Goal: Task Accomplishment & Management: Manage account settings

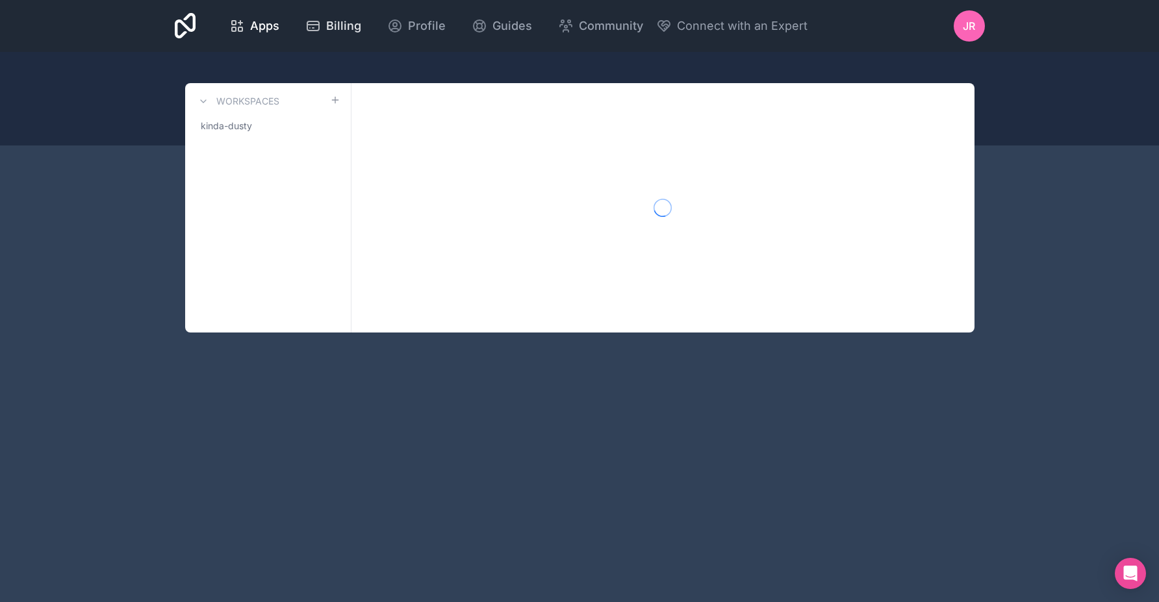
click at [328, 21] on span "Billing" at bounding box center [343, 26] width 35 height 18
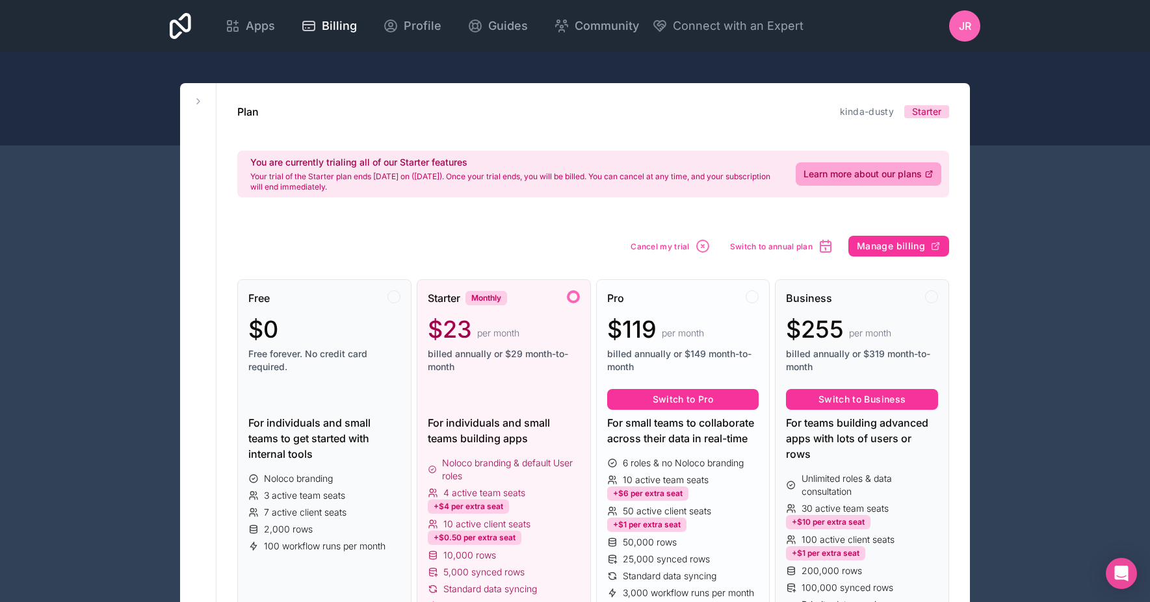
click at [748, 294] on div at bounding box center [751, 297] width 13 height 13
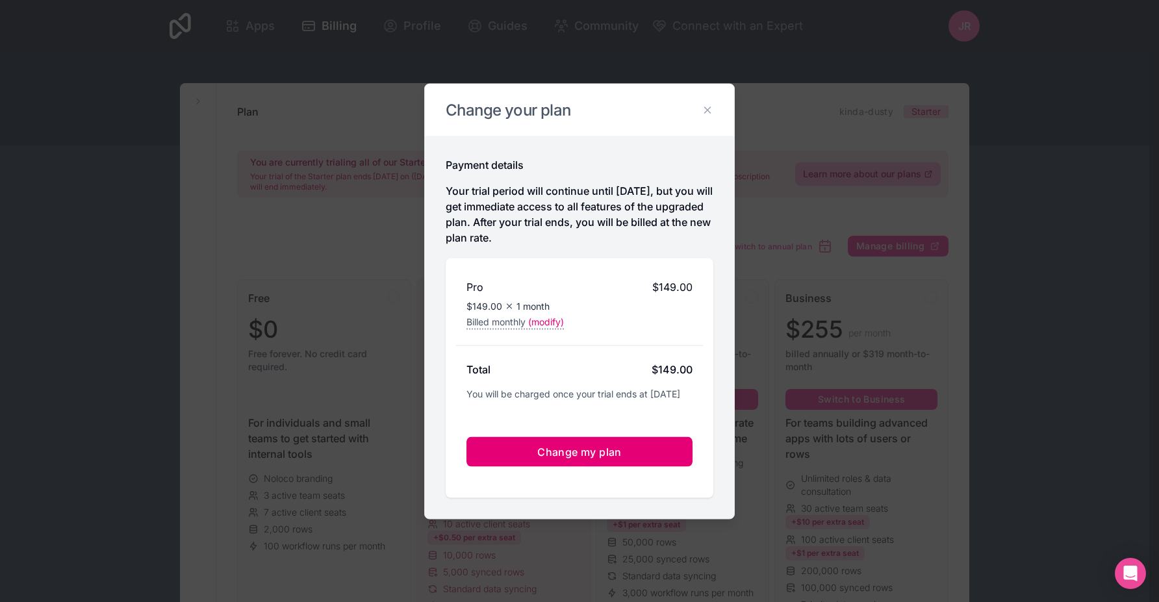
click at [571, 454] on span "Change my plan" at bounding box center [579, 451] width 84 height 13
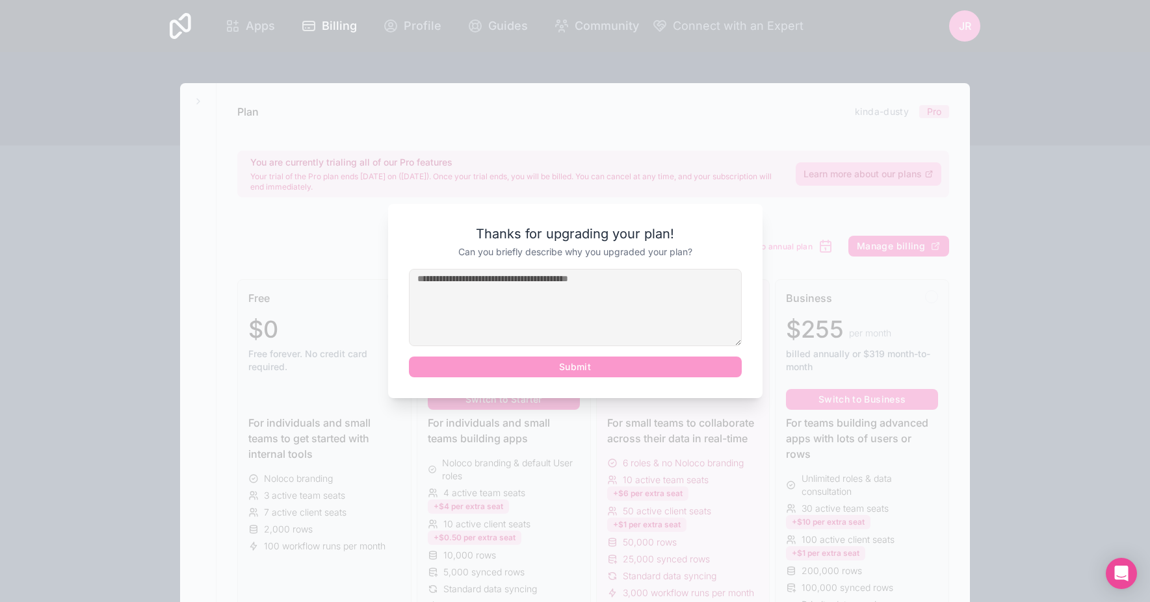
click at [594, 374] on div "Submit" at bounding box center [575, 323] width 333 height 109
click at [592, 308] on textarea at bounding box center [575, 307] width 333 height 77
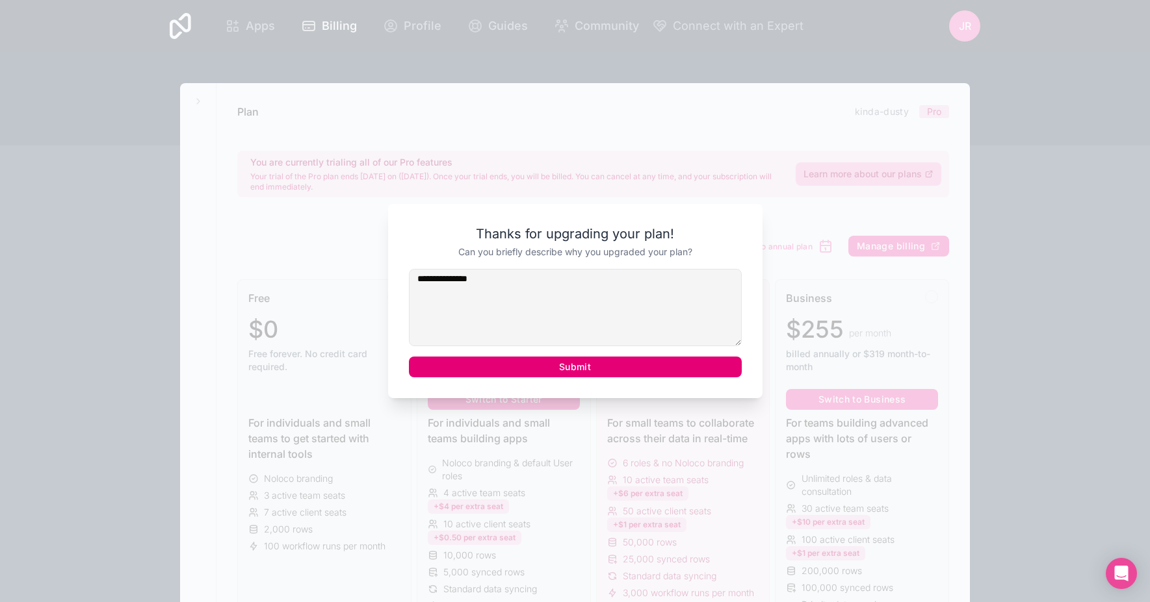
type textarea "**********"
click at [626, 369] on button "Submit" at bounding box center [575, 367] width 333 height 21
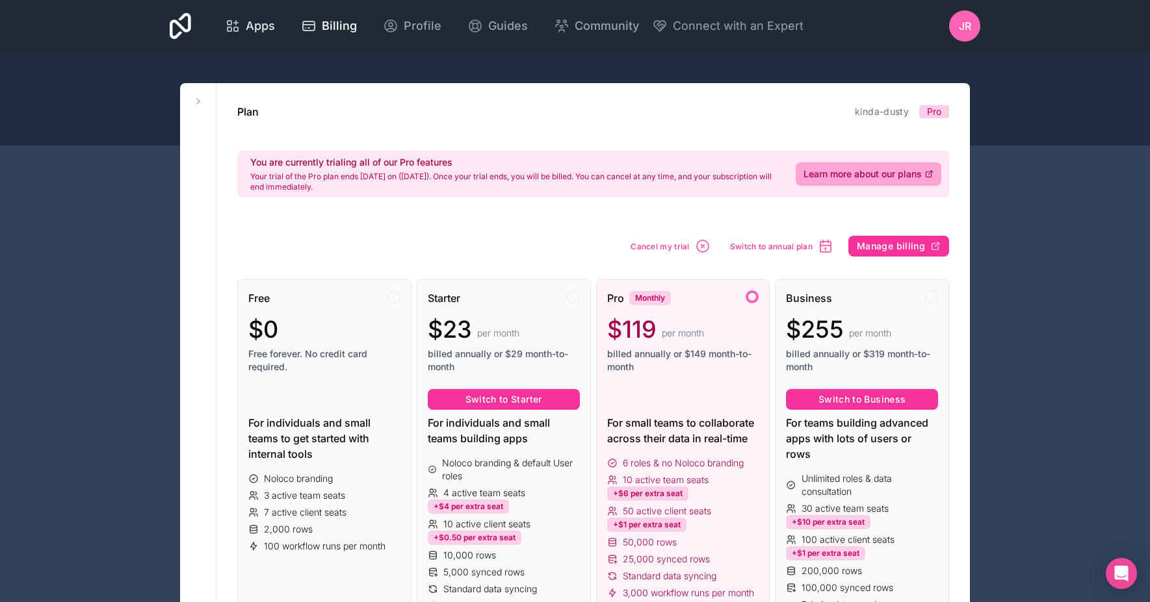
click at [276, 31] on link "Apps" at bounding box center [249, 26] width 71 height 29
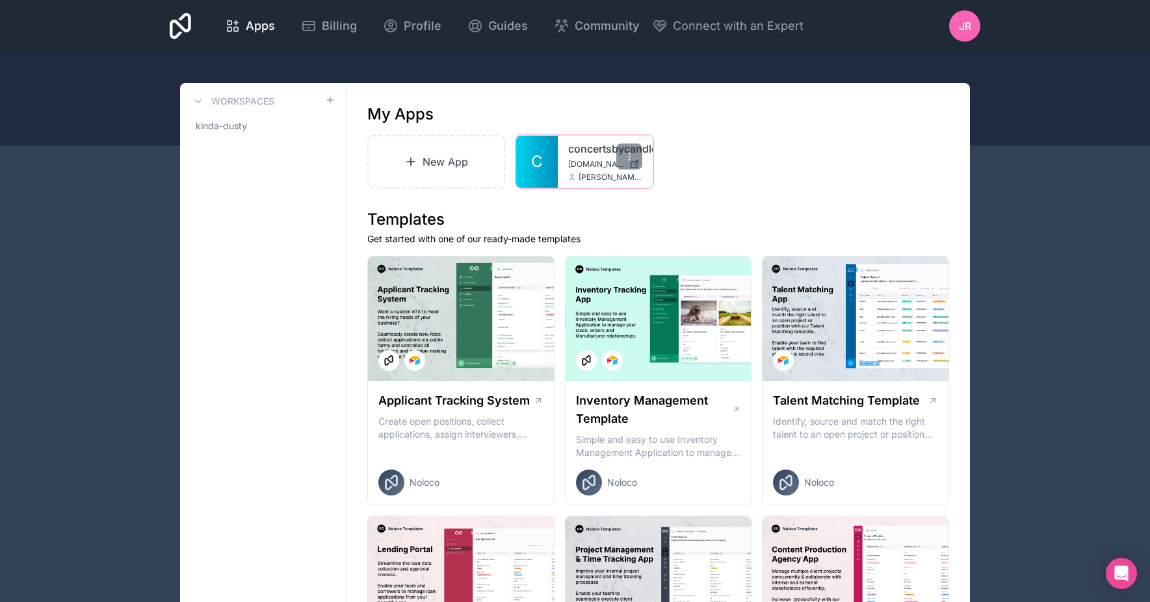
click at [563, 162] on div "concertsbycandlelight [DOMAIN_NAME] [PERSON_NAME][EMAIL_ADDRESS][DOMAIN_NAME]" at bounding box center [605, 162] width 95 height 52
click at [578, 161] on span "[DOMAIN_NAME]" at bounding box center [596, 164] width 56 height 10
click at [628, 155] on icon at bounding box center [629, 156] width 10 height 10
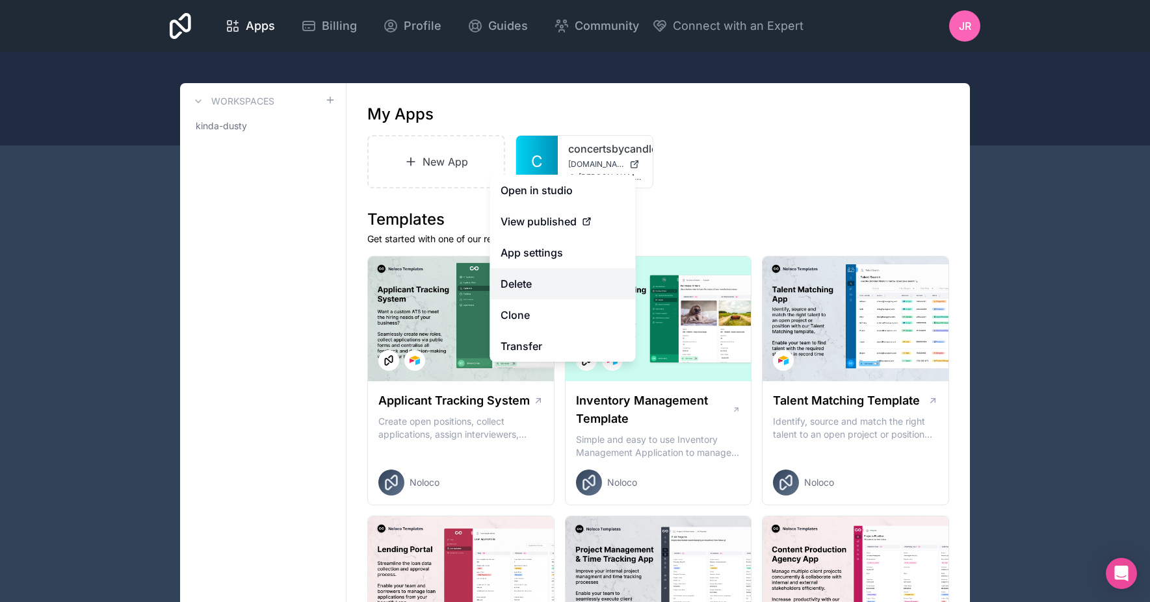
click at [565, 286] on button "Delete" at bounding box center [563, 283] width 146 height 31
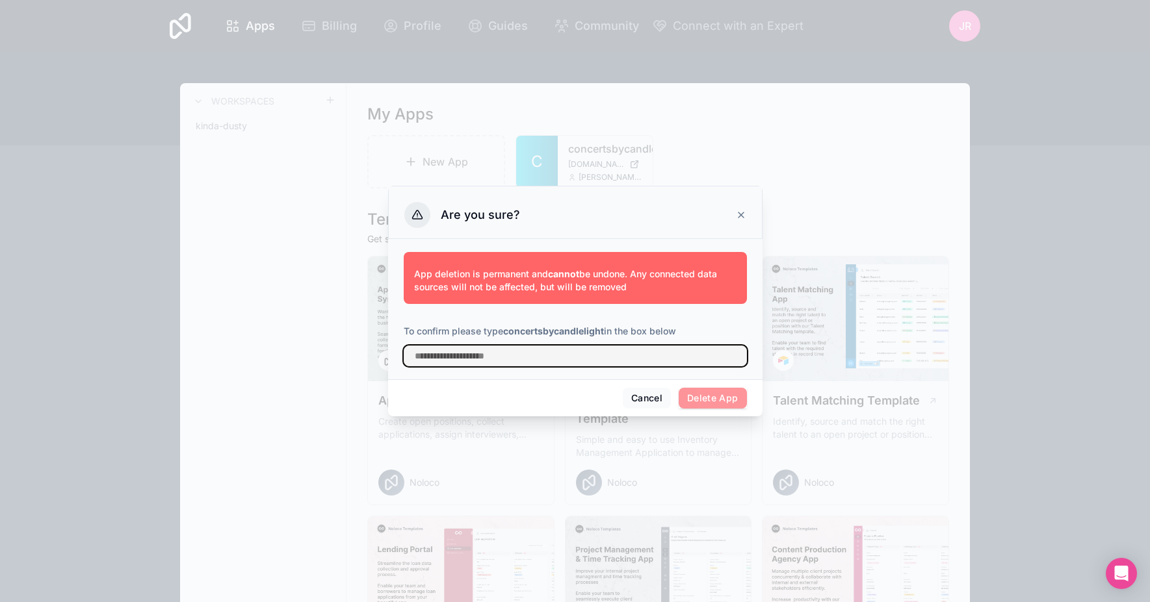
click at [593, 364] on input "text" at bounding box center [575, 356] width 343 height 21
type input "**********"
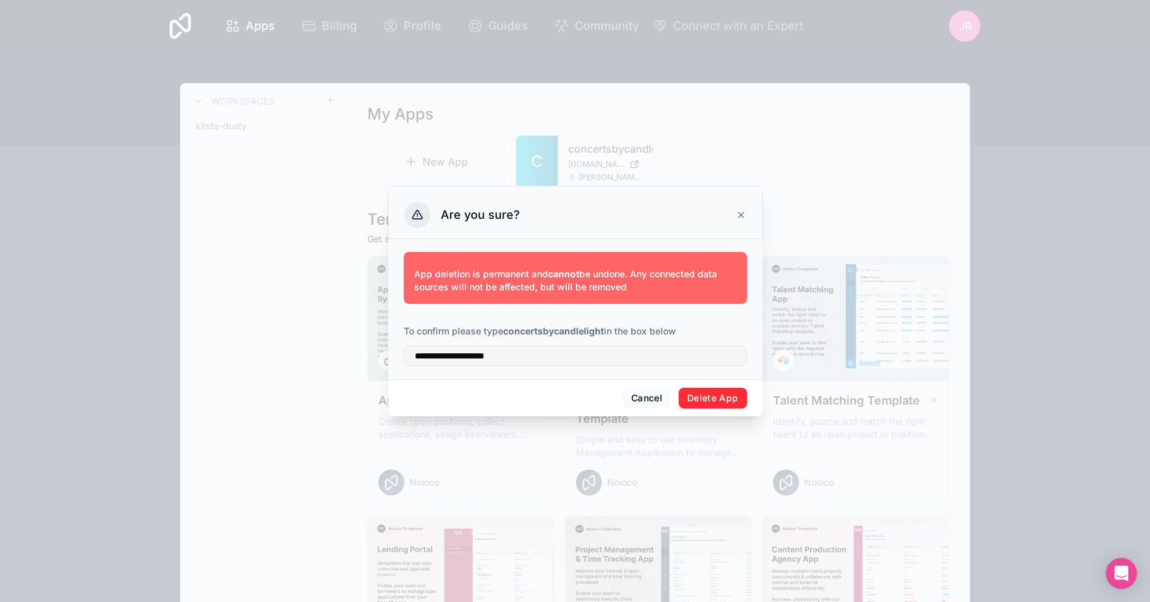
click at [710, 402] on button "Delete App" at bounding box center [713, 398] width 68 height 21
